Goal: Task Accomplishment & Management: Complete application form

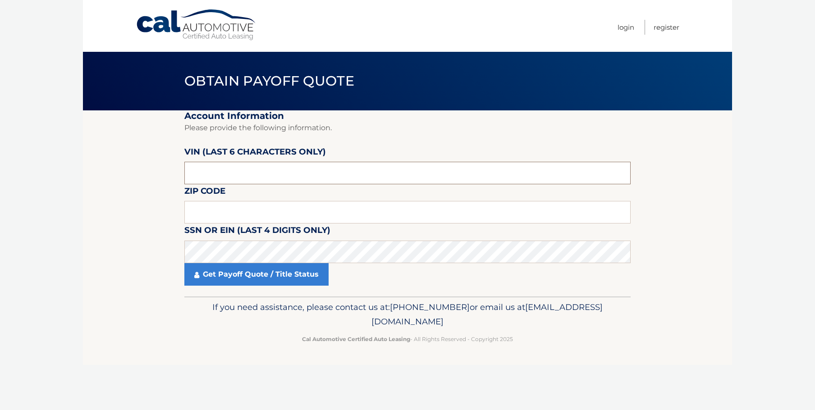
click at [213, 173] on input "text" at bounding box center [407, 173] width 446 height 23
type input "207646"
click at [218, 210] on input "text" at bounding box center [407, 212] width 446 height 23
type input "07920"
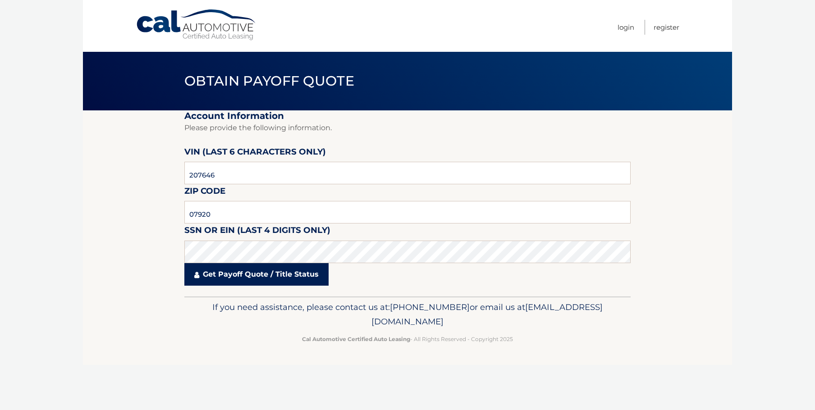
click at [236, 276] on link "Get Payoff Quote / Title Status" at bounding box center [256, 274] width 144 height 23
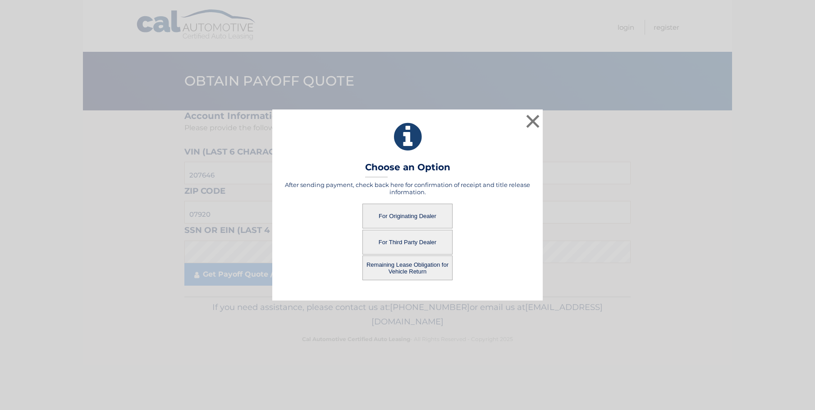
click at [394, 213] on button "For Originating Dealer" at bounding box center [408, 216] width 90 height 25
click at [408, 212] on button "For Originating Dealer" at bounding box center [408, 216] width 90 height 25
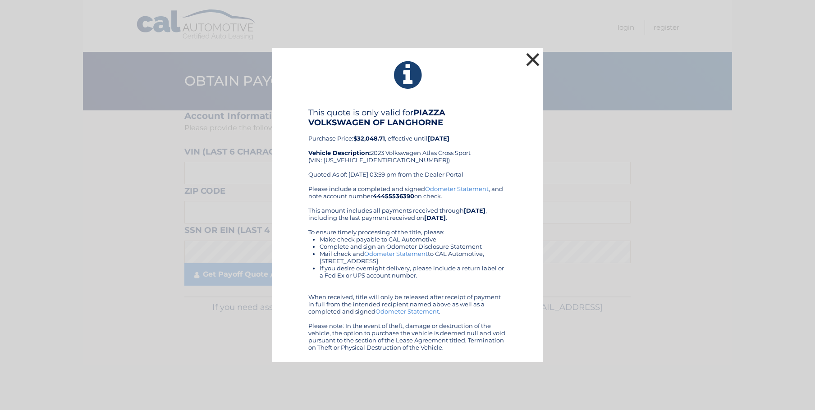
click at [536, 60] on button "×" at bounding box center [533, 60] width 18 height 18
